Goal: Task Accomplishment & Management: Use online tool/utility

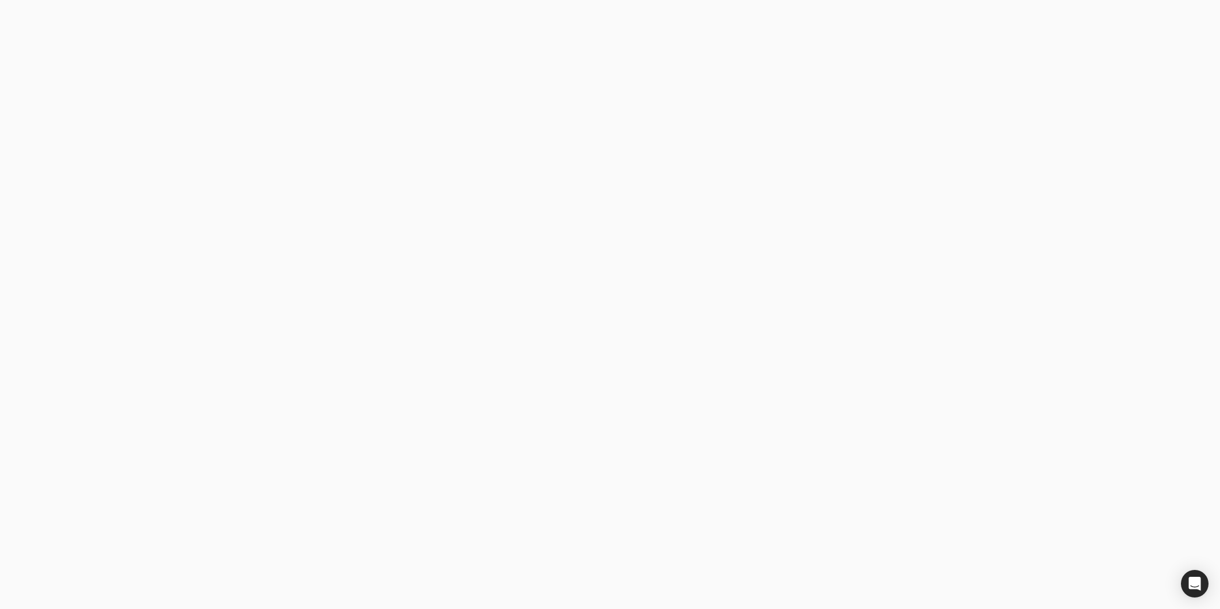
drag, startPoint x: 0, startPoint y: 0, endPoint x: 325, endPoint y: 279, distance: 428.2
click at [325, 279] on body at bounding box center [610, 304] width 1220 height 609
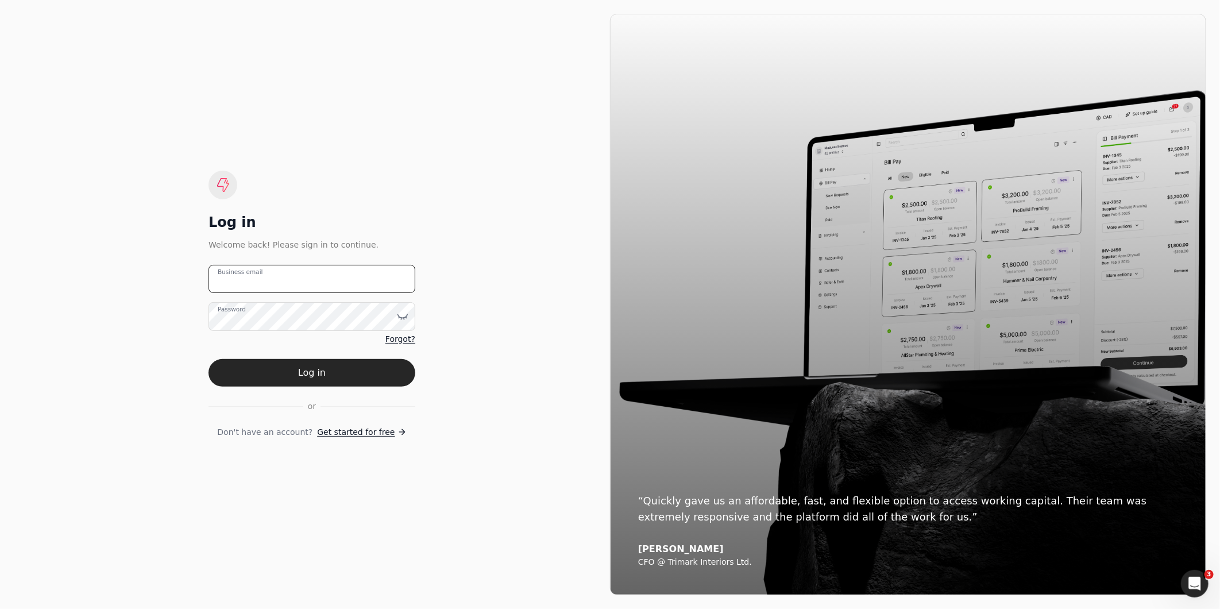
click at [336, 275] on email "Business email" at bounding box center [312, 279] width 207 height 28
type email "[EMAIL_ADDRESS][DOMAIN_NAME]"
click at [209, 359] on button "Log in" at bounding box center [312, 373] width 207 height 28
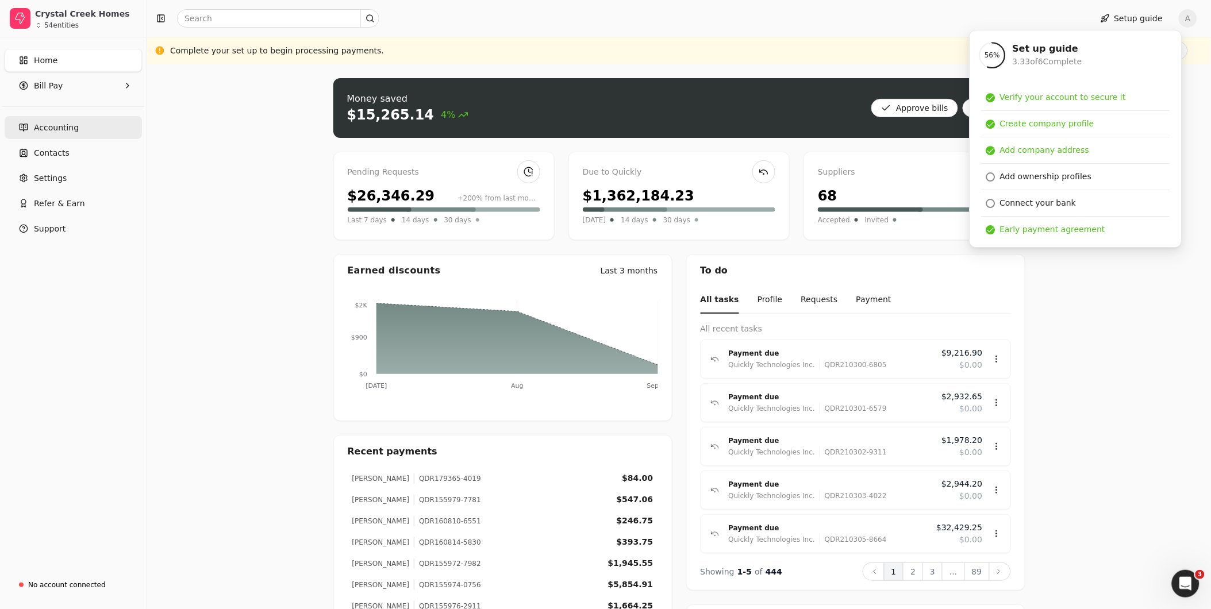
click at [56, 131] on span "Accounting" at bounding box center [56, 128] width 45 height 12
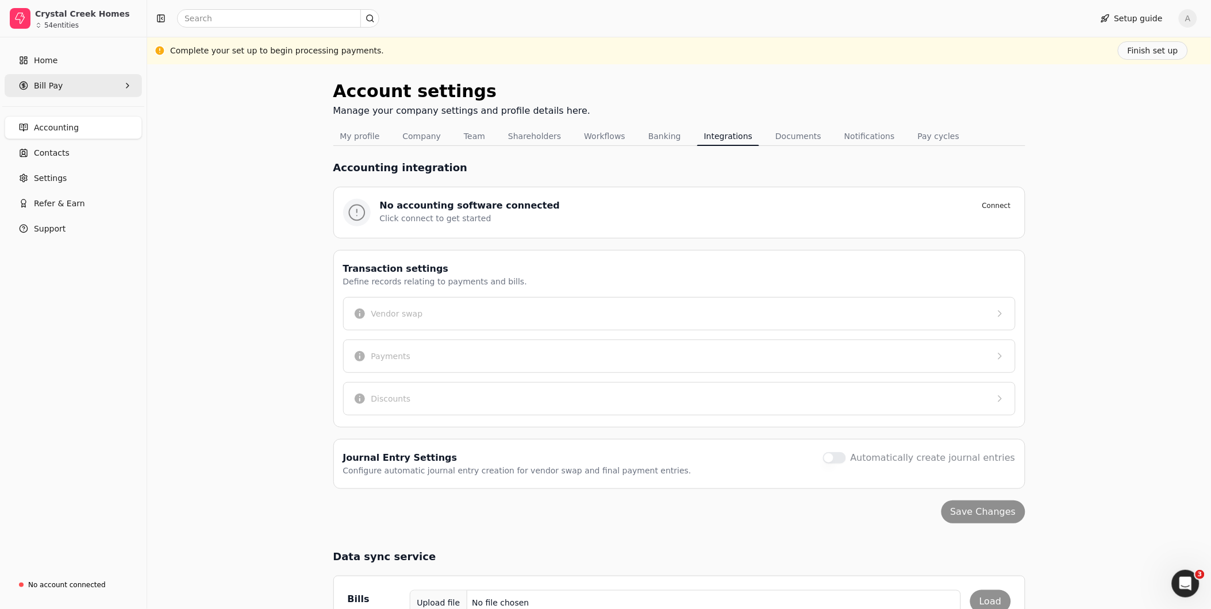
click at [45, 83] on span "Bill Pay" at bounding box center [48, 86] width 29 height 12
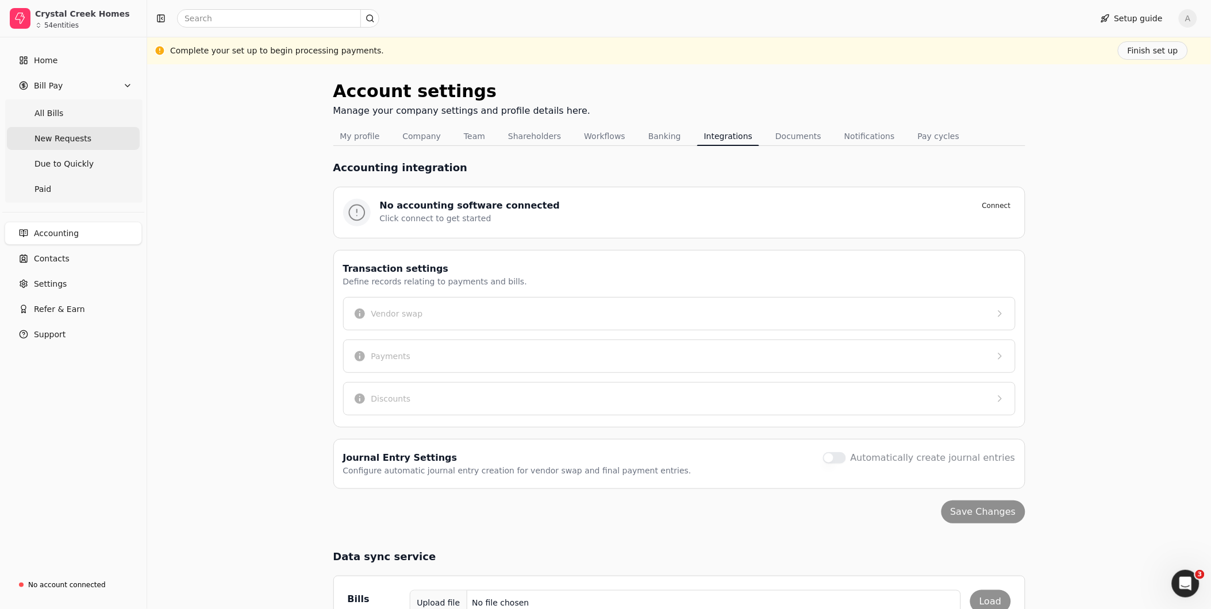
click at [59, 137] on span "New Requests" at bounding box center [62, 139] width 57 height 12
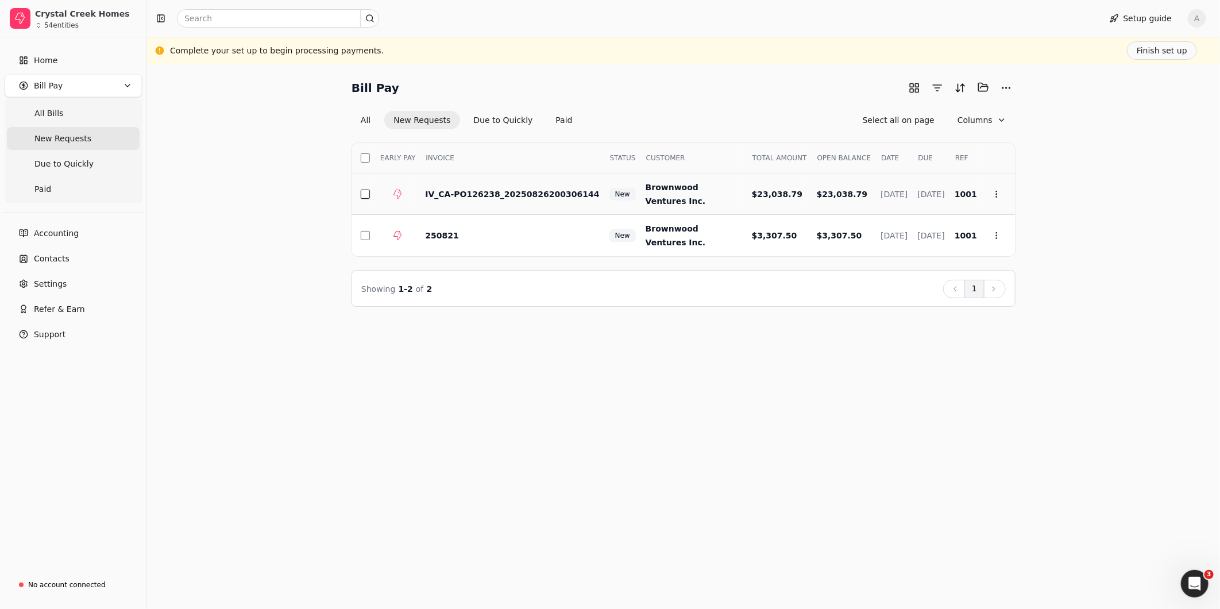
click at [363, 194] on button "button" at bounding box center [365, 194] width 9 height 9
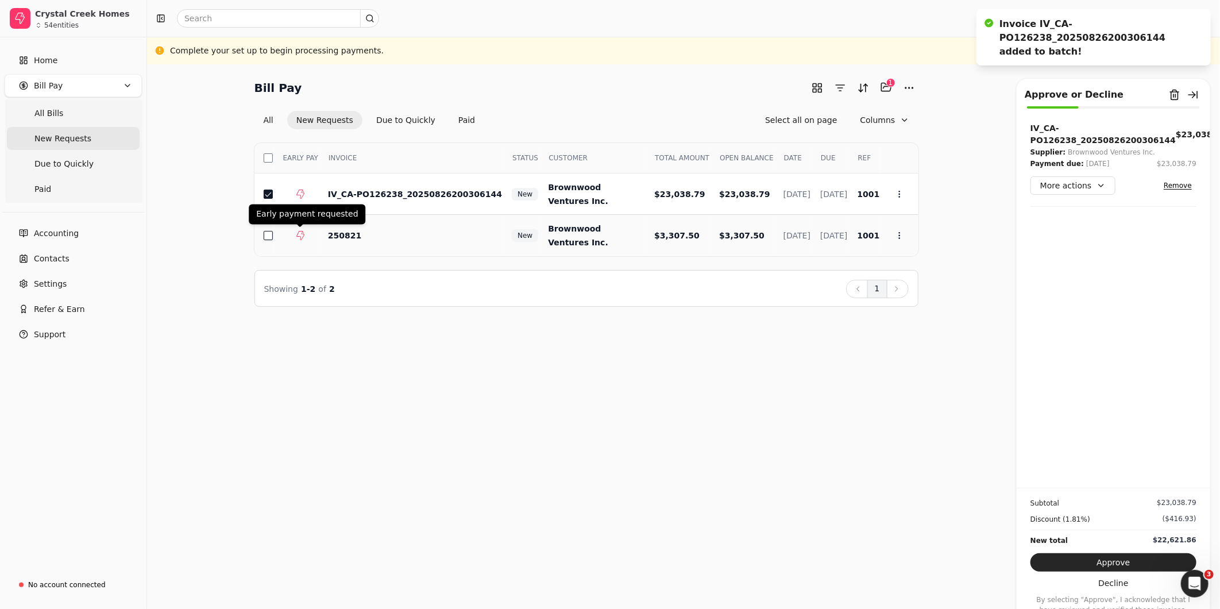
click at [267, 232] on button "button" at bounding box center [268, 235] width 9 height 9
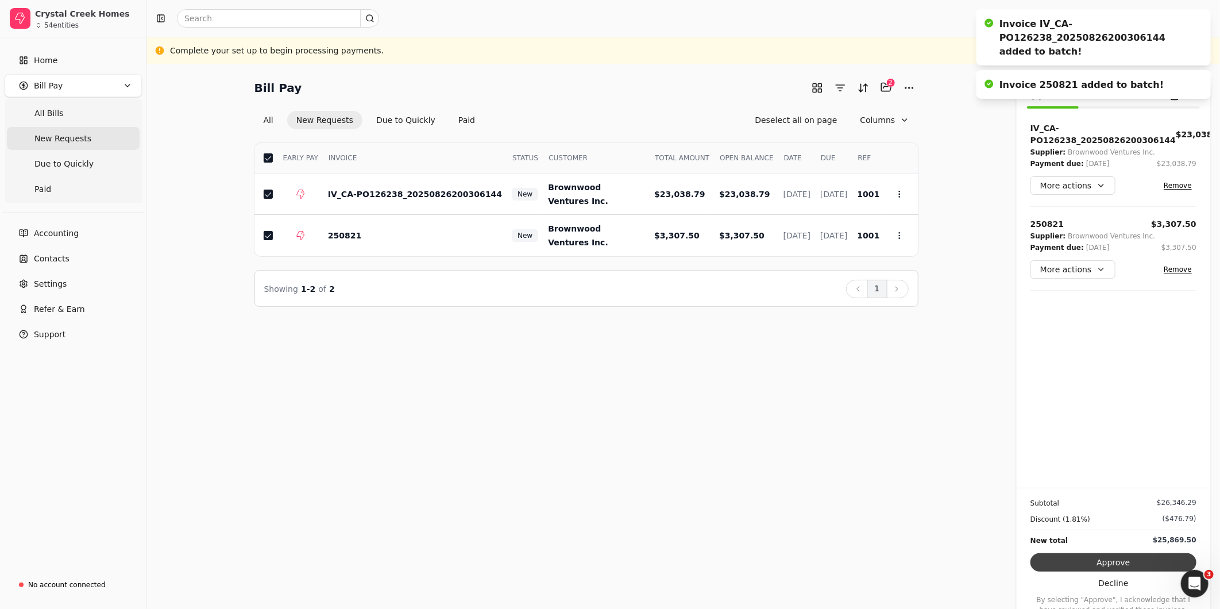
click at [1129, 561] on button "Approve" at bounding box center [1114, 562] width 166 height 18
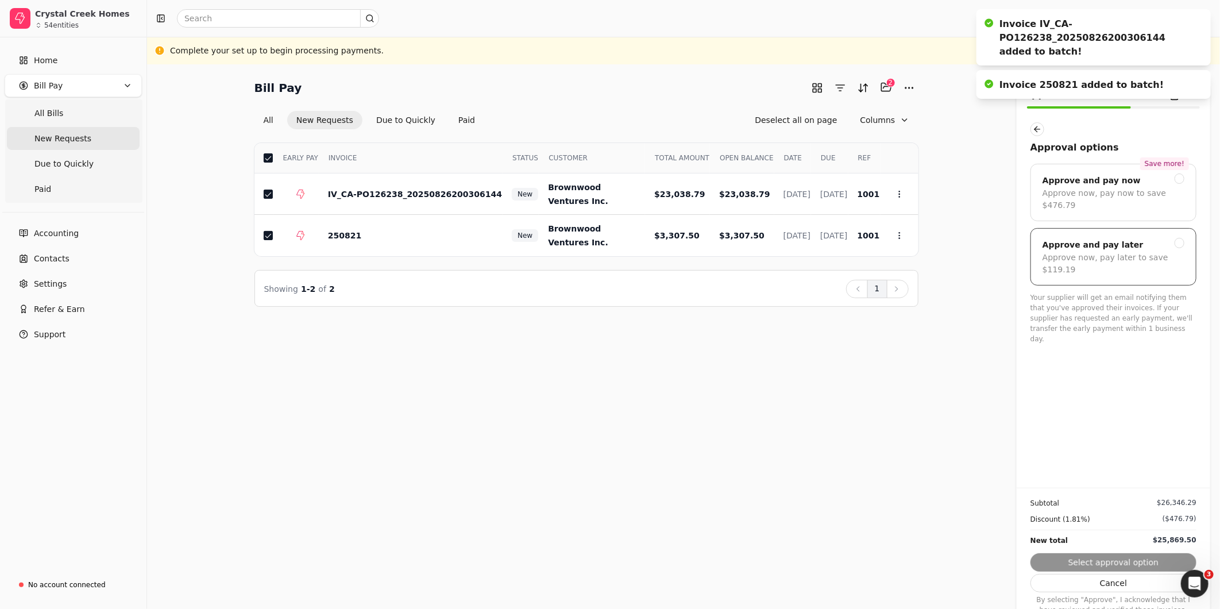
click at [1177, 238] on div "Approve and pay later" at bounding box center [1114, 245] width 142 height 14
click at [1104, 563] on button "Submit approval" at bounding box center [1114, 562] width 166 height 18
